Goal: Task Accomplishment & Management: Manage account settings

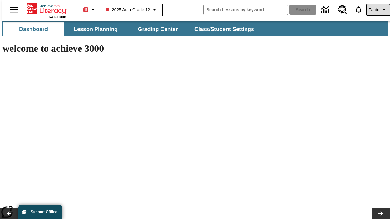
click at [375, 10] on span "Tauto" at bounding box center [374, 10] width 10 height 6
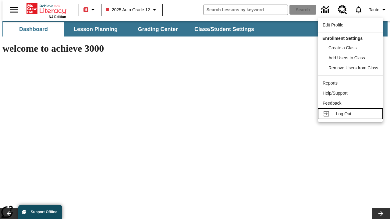
click at [351, 114] on span "Log Out" at bounding box center [343, 114] width 15 height 5
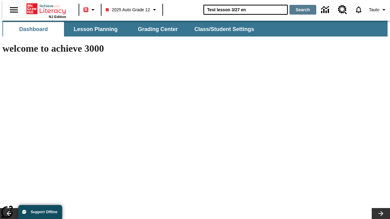
type input "Test lesson 3/27 en"
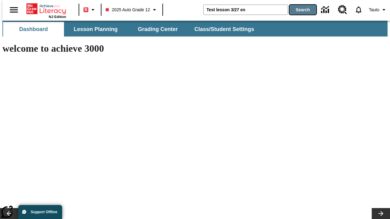
click at [299, 10] on button "Search" at bounding box center [302, 10] width 27 height 10
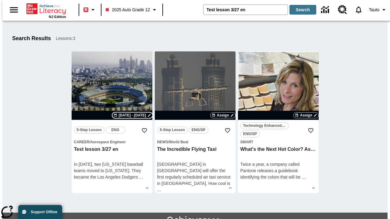
click at [133, 115] on span "Oct 02 - Oct 02" at bounding box center [132, 115] width 27 height 5
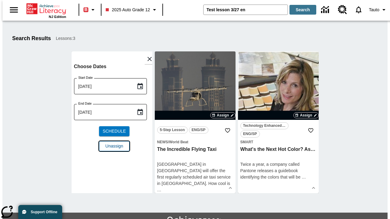
click at [112, 143] on span "Unassign" at bounding box center [114, 146] width 18 height 6
